Goal: Complete application form: Complete application form

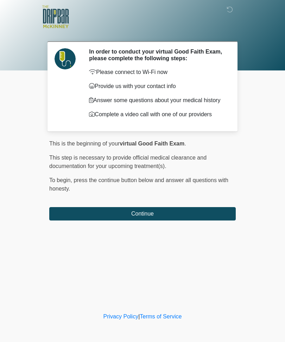
click at [154, 218] on button "Continue" at bounding box center [142, 213] width 187 height 13
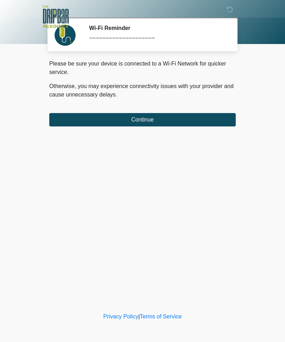
click at [147, 115] on button "Continue" at bounding box center [142, 119] width 187 height 13
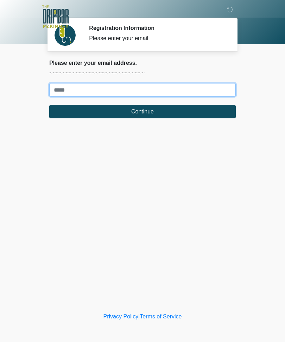
click at [219, 94] on input "Where should we email your treatment plan?" at bounding box center [142, 89] width 187 height 13
type input "**********"
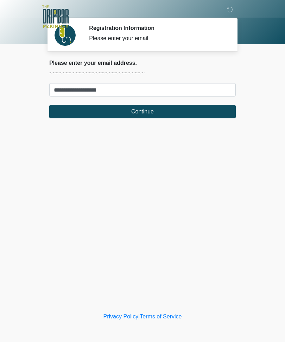
click at [174, 114] on button "Continue" at bounding box center [142, 111] width 187 height 13
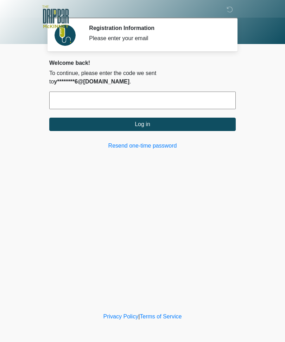
click at [141, 92] on input "text" at bounding box center [142, 101] width 187 height 18
type input "******"
click at [177, 118] on button "Log in" at bounding box center [142, 124] width 187 height 13
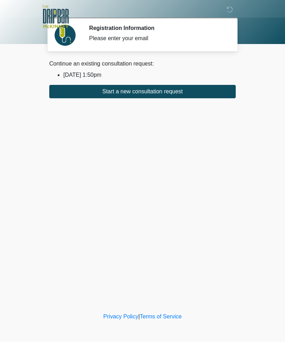
click at [181, 91] on button "Start a new consultation request" at bounding box center [142, 91] width 187 height 13
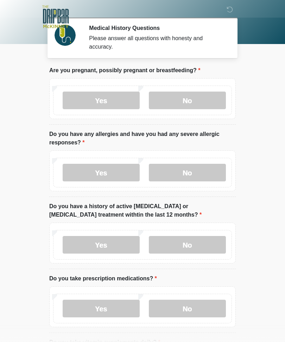
click at [195, 99] on label "No" at bounding box center [187, 101] width 77 height 18
click at [204, 171] on label "No" at bounding box center [187, 173] width 77 height 18
click at [197, 248] on label "No" at bounding box center [187, 245] width 77 height 18
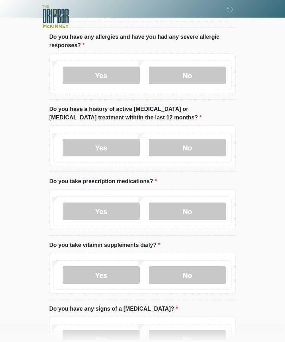
scroll to position [99, 0]
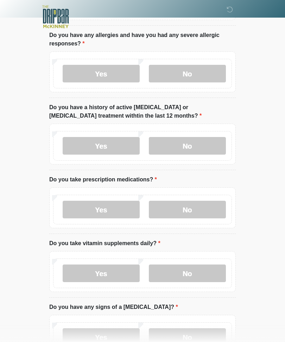
click at [117, 212] on label "Yes" at bounding box center [101, 210] width 77 height 18
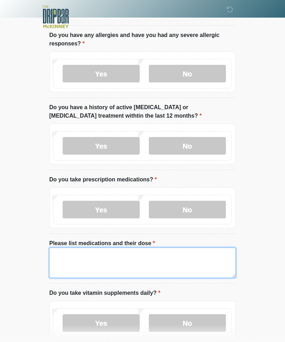
click at [127, 253] on textarea "Please list medications and their dose" at bounding box center [142, 263] width 187 height 30
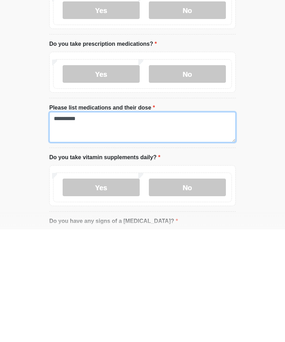
type textarea "*********"
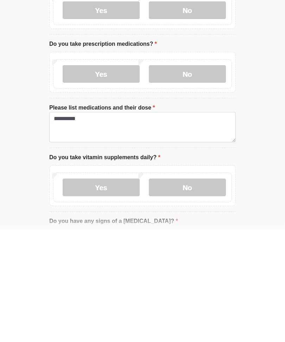
click at [204, 291] on label "No" at bounding box center [187, 300] width 77 height 18
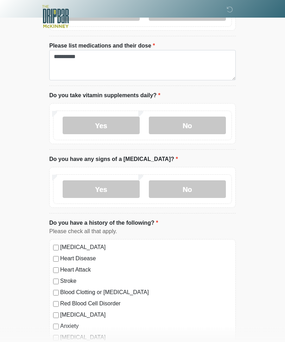
scroll to position [300, 0]
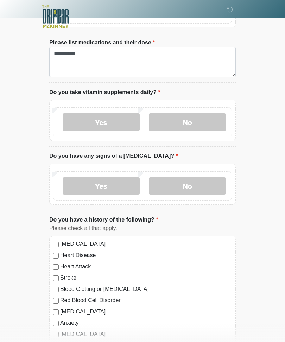
click at [201, 184] on label "No" at bounding box center [187, 186] width 77 height 18
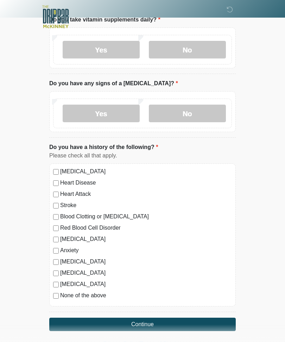
scroll to position [375, 0]
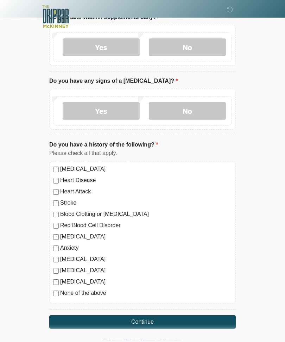
click at [99, 293] on label "None of the above" at bounding box center [146, 293] width 172 height 8
click at [175, 322] on button "Continue" at bounding box center [142, 322] width 187 height 13
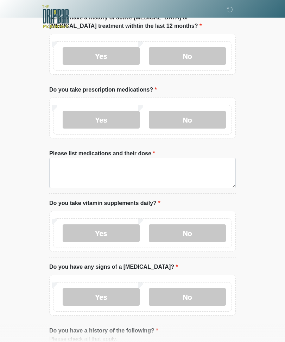
scroll to position [0, 0]
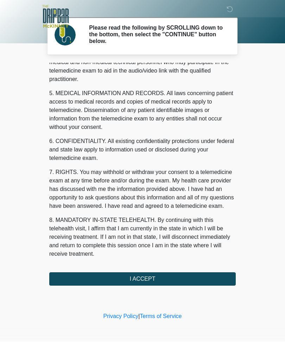
click at [169, 278] on button "I ACCEPT" at bounding box center [142, 279] width 187 height 13
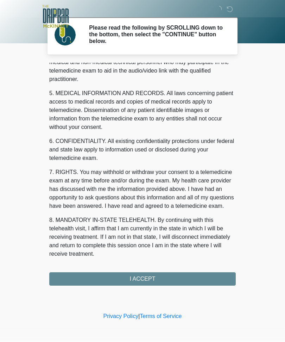
scroll to position [216, 0]
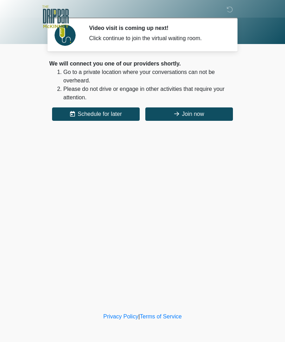
click at [200, 119] on button "Join now" at bounding box center [190, 113] width 88 height 13
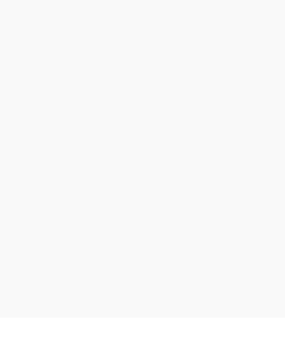
scroll to position [2, 0]
